Goal: Task Accomplishment & Management: Use online tool/utility

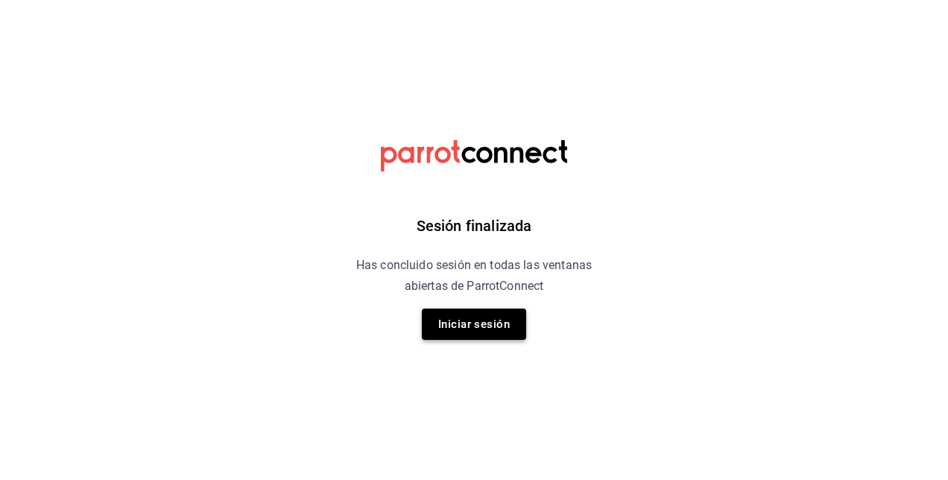
click at [444, 315] on button "Iniciar sesión" at bounding box center [474, 324] width 104 height 31
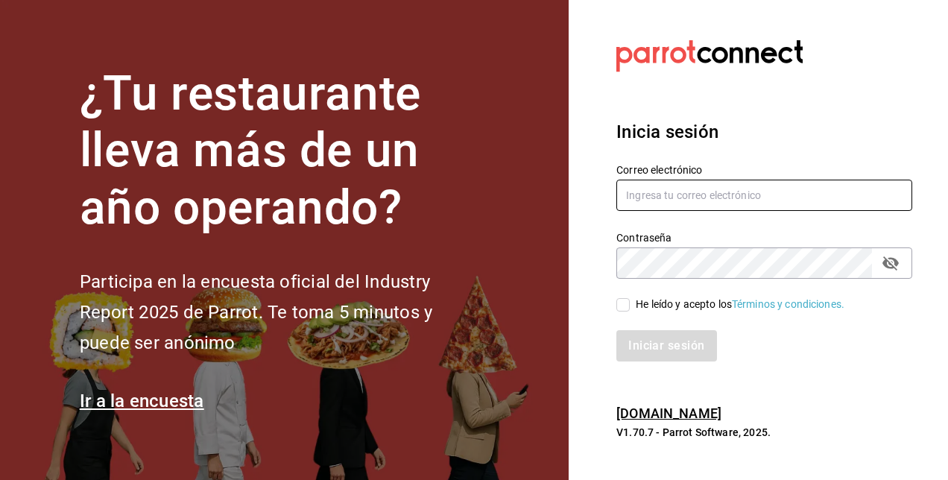
type input "[PERSON_NAME][EMAIL_ADDRESS][PERSON_NAME][DOMAIN_NAME]"
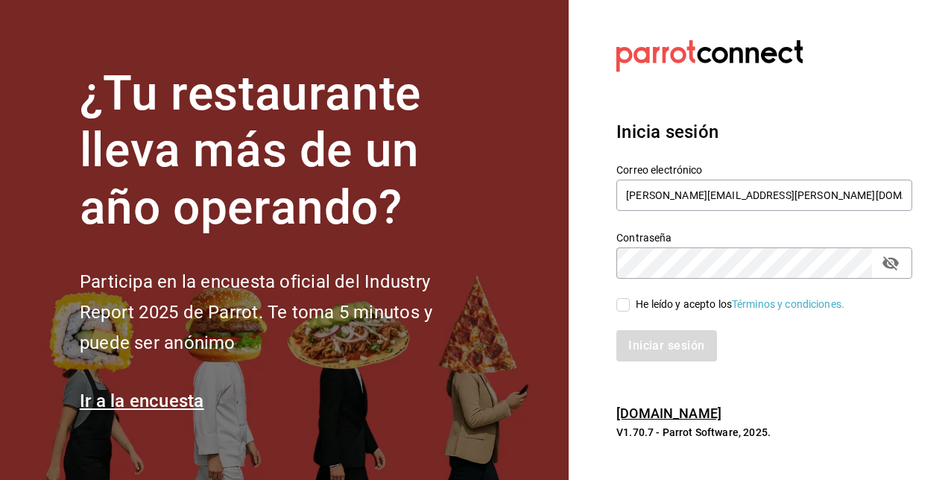
click at [625, 300] on input "He leído y acepto los Términos y condiciones." at bounding box center [622, 304] width 13 height 13
checkbox input "true"
click at [651, 334] on button "Iniciar sesión" at bounding box center [666, 345] width 101 height 31
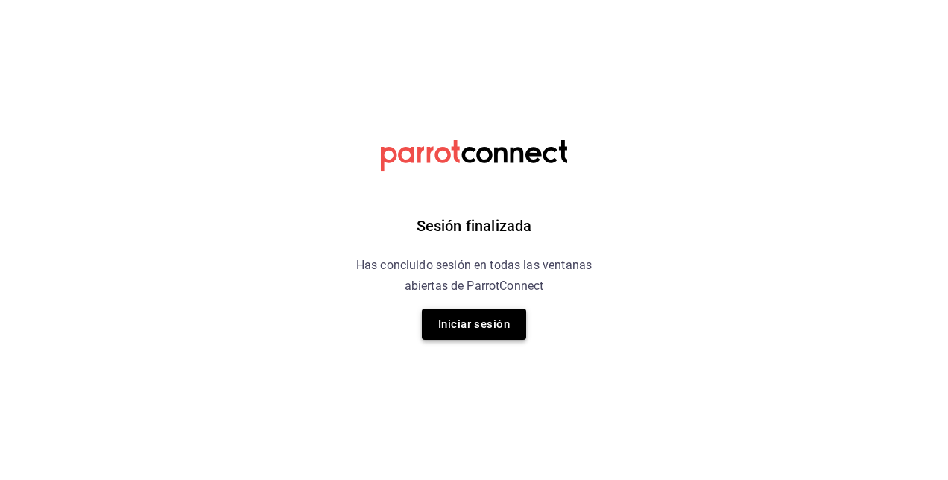
click at [492, 315] on button "Iniciar sesión" at bounding box center [474, 324] width 104 height 31
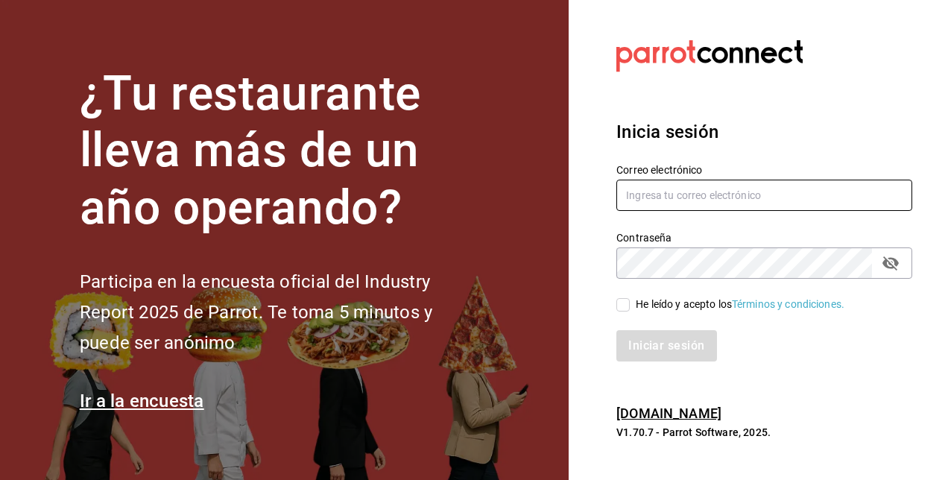
type input "alejandro.salazar@grupocosteno.com"
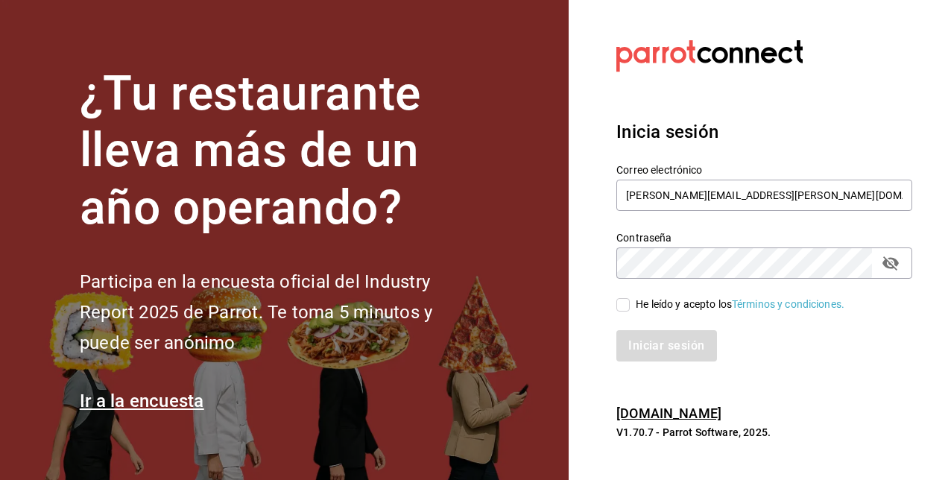
click at [619, 300] on input "He leído y acepto los Términos y condiciones." at bounding box center [622, 304] width 13 height 13
checkbox input "true"
click at [652, 345] on button "Iniciar sesión" at bounding box center [666, 345] width 101 height 31
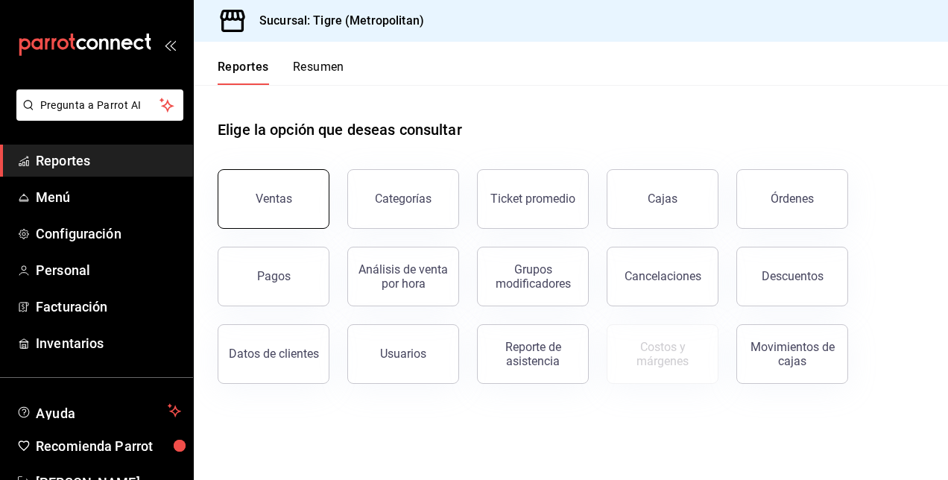
click at [298, 210] on button "Ventas" at bounding box center [274, 199] width 112 height 60
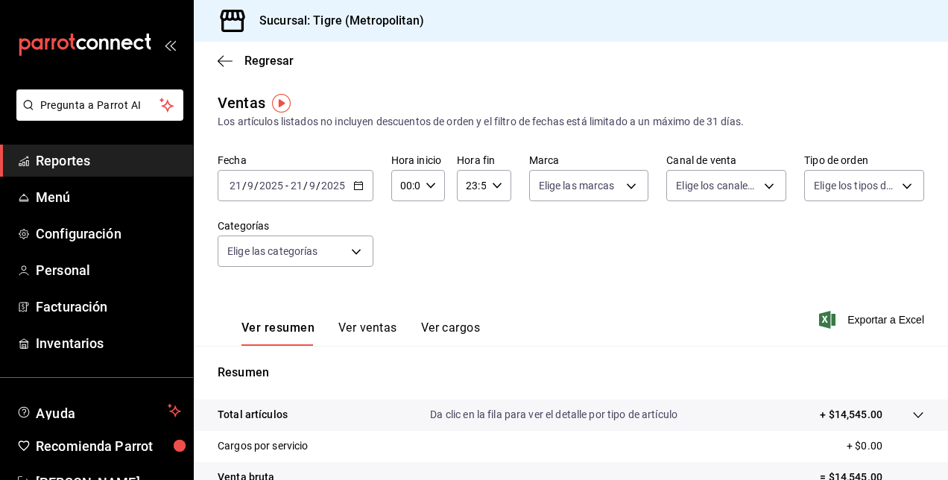
click at [426, 186] on \(Stroke\) "button" at bounding box center [430, 185] width 9 height 5
click at [402, 262] on span "01" at bounding box center [403, 259] width 3 height 12
type input "01:00"
click at [401, 262] on button "05" at bounding box center [403, 254] width 21 height 30
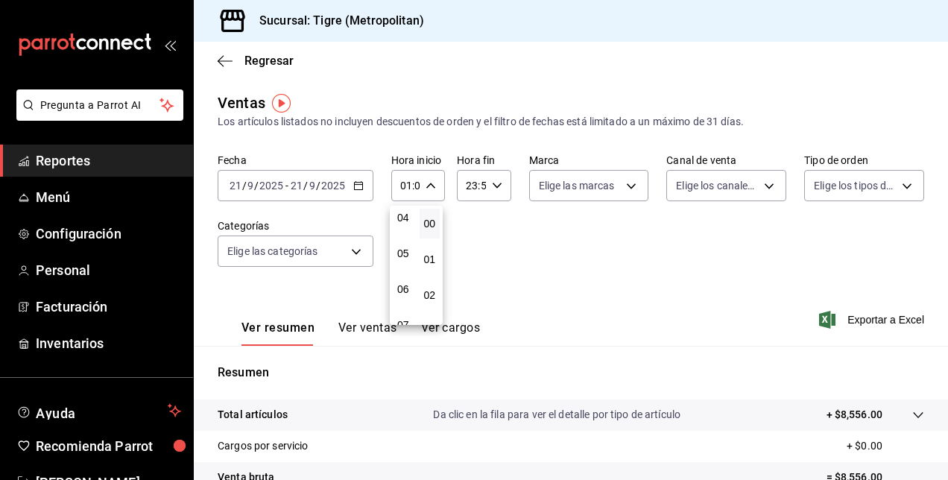
type input "05:00"
click at [602, 254] on div at bounding box center [474, 240] width 948 height 480
click at [890, 322] on span "Exportar a Excel" at bounding box center [873, 320] width 102 height 18
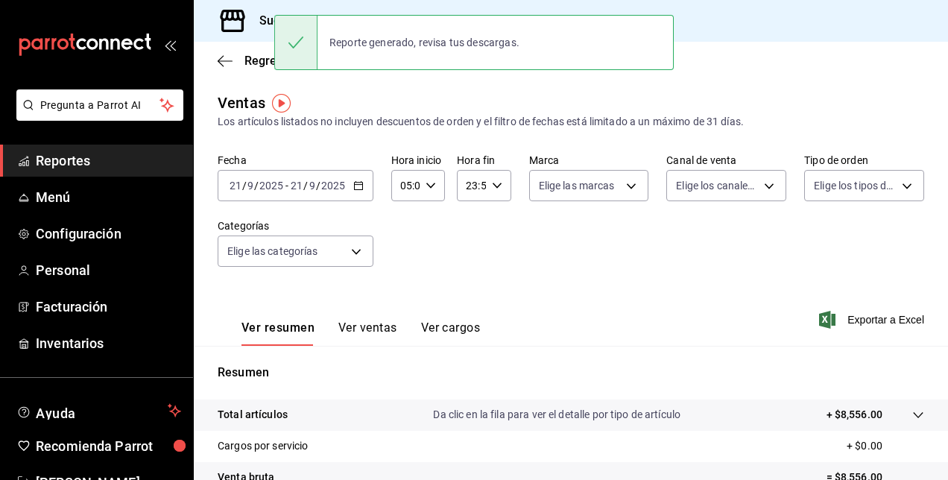
click at [892, 101] on div "Ventas Los artículos listados no incluyen descuentos de orden y el filtro de fe…" at bounding box center [571, 111] width 707 height 38
